Goal: Transaction & Acquisition: Purchase product/service

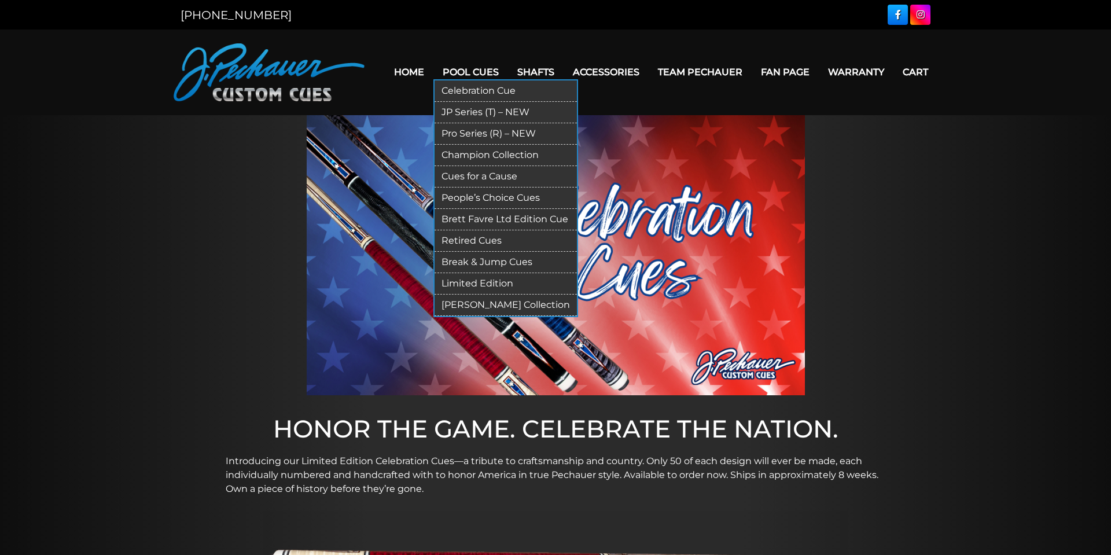
click at [466, 284] on link "Limited Edition" at bounding box center [506, 283] width 142 height 21
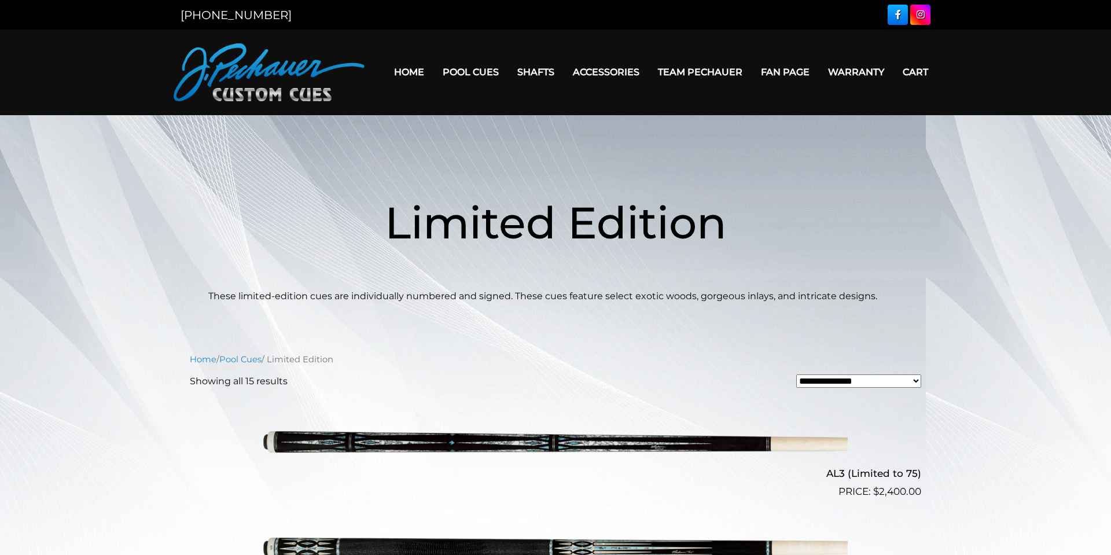
click at [498, 446] on img at bounding box center [555, 445] width 584 height 97
